Goal: Task Accomplishment & Management: Manage account settings

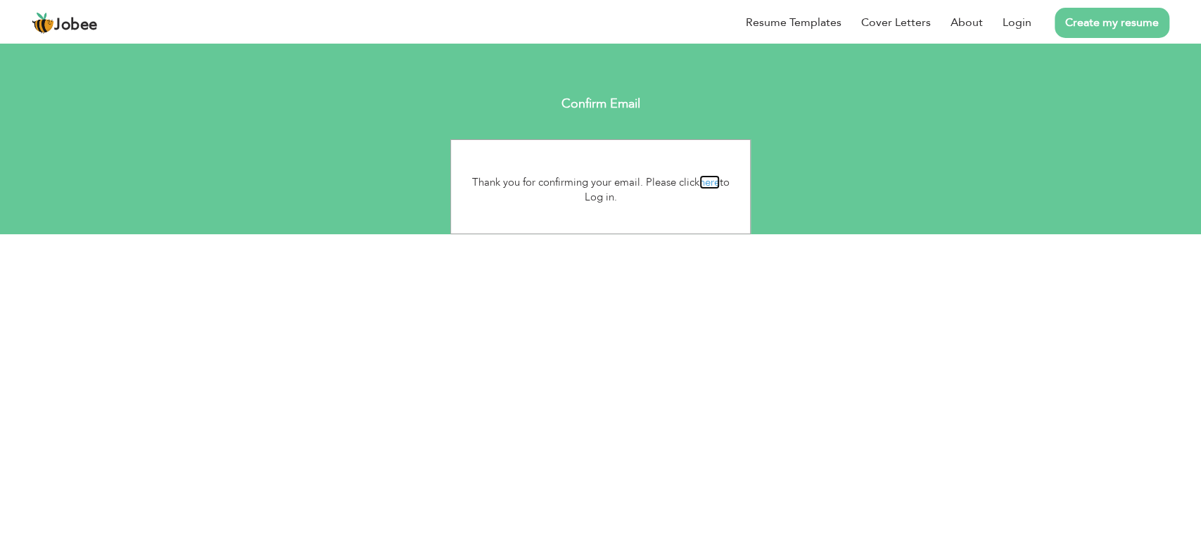
click at [707, 185] on link "here" at bounding box center [709, 182] width 20 height 14
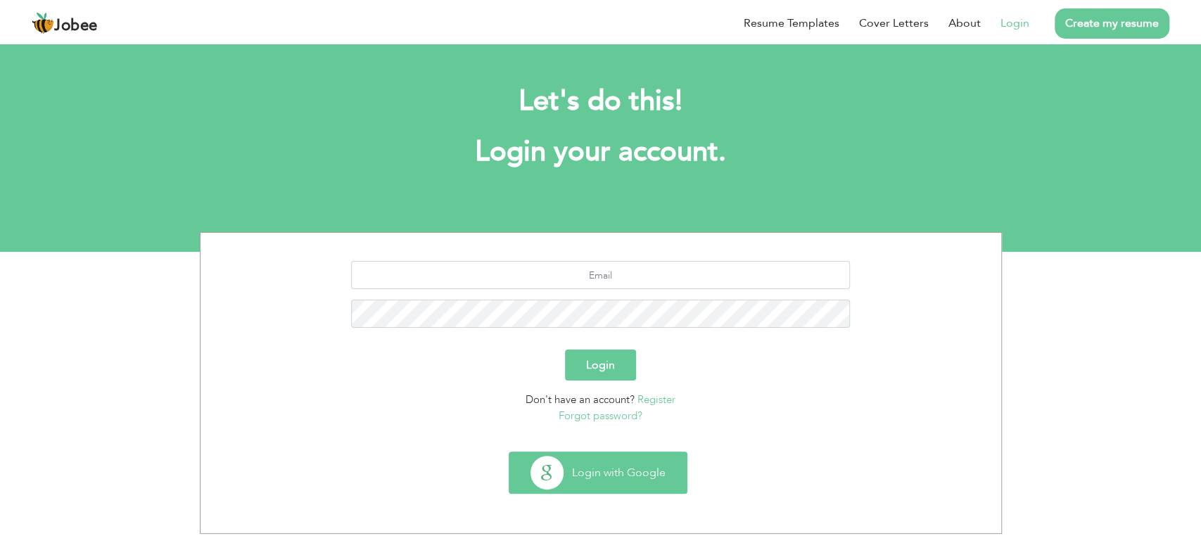
click at [654, 469] on button "Login with Google" at bounding box center [597, 472] width 177 height 41
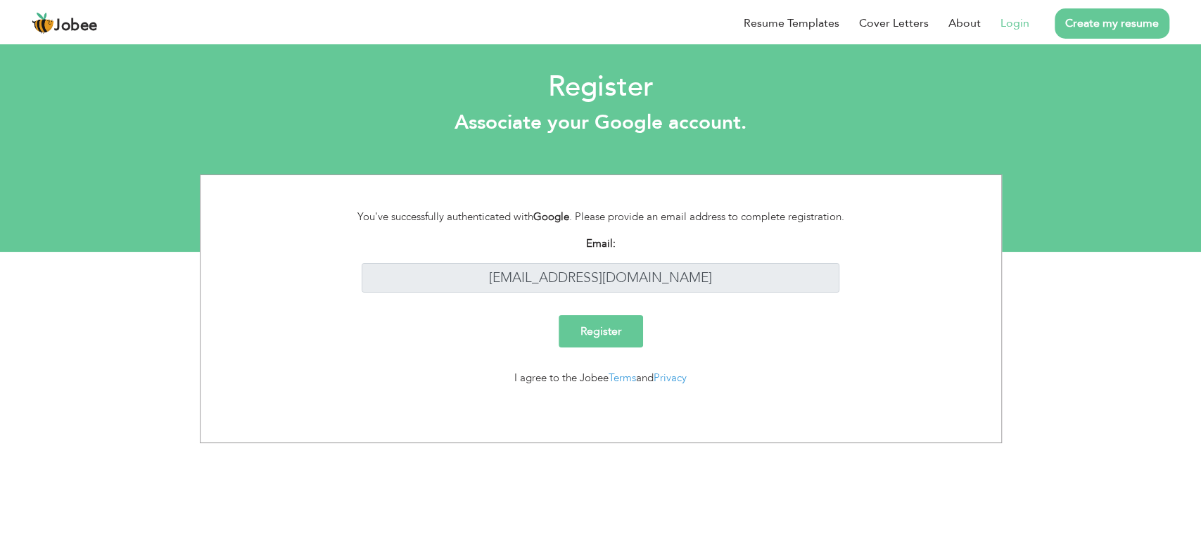
click at [78, 20] on span "Jobee" at bounding box center [76, 25] width 44 height 15
